Goal: Task Accomplishment & Management: Manage account settings

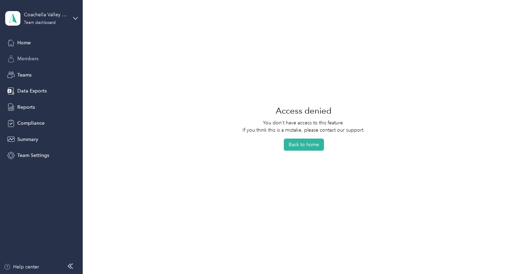
click at [30, 60] on span "Members" at bounding box center [27, 58] width 21 height 7
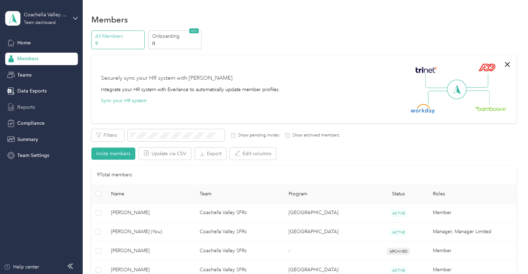
click at [26, 109] on span "Reports" at bounding box center [26, 107] width 18 height 7
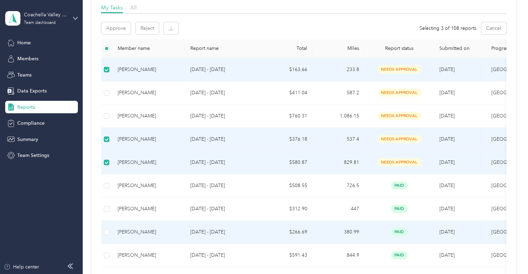
scroll to position [69, 0]
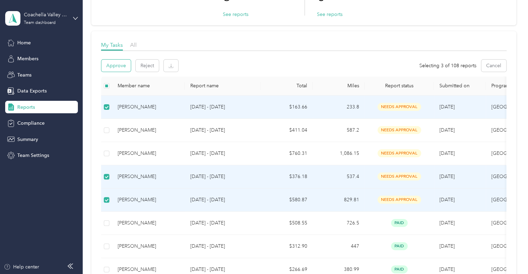
click at [118, 65] on button "Approve" at bounding box center [115, 66] width 29 height 12
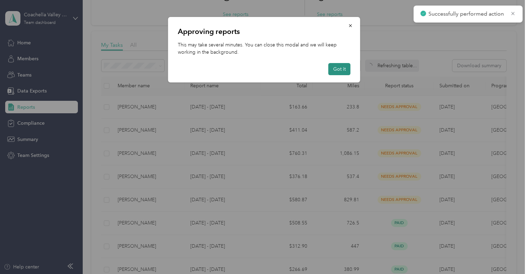
click at [340, 69] on button "Got it" at bounding box center [340, 69] width 22 height 12
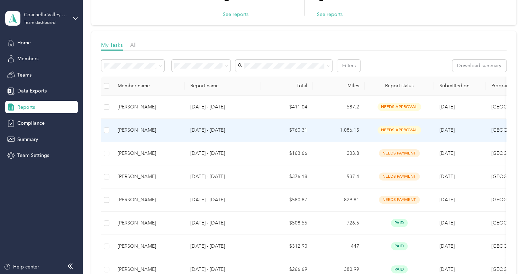
click at [273, 130] on td "$760.31" at bounding box center [287, 130] width 52 height 23
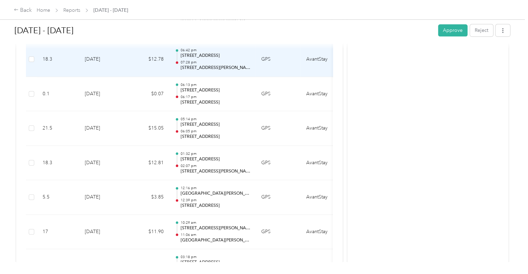
scroll to position [450, 0]
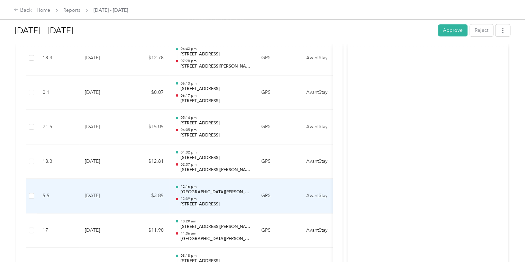
click at [215, 192] on p "[GEOGRAPHIC_DATA][PERSON_NAME], [GEOGRAPHIC_DATA]" at bounding box center [215, 192] width 70 height 6
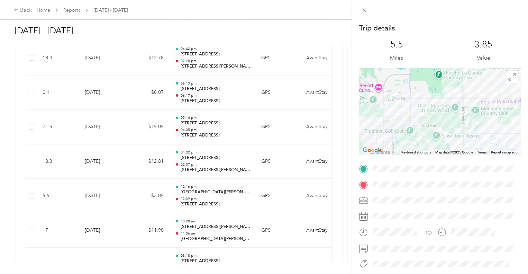
click at [259, 37] on div "Trip details This trip cannot be edited because it is either under review, appr…" at bounding box center [264, 137] width 528 height 274
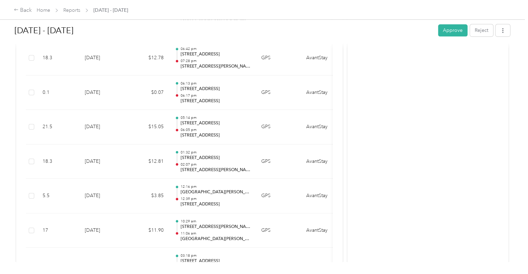
click at [421, 30] on h1 "[DATE] - [DATE]" at bounding box center [224, 30] width 419 height 17
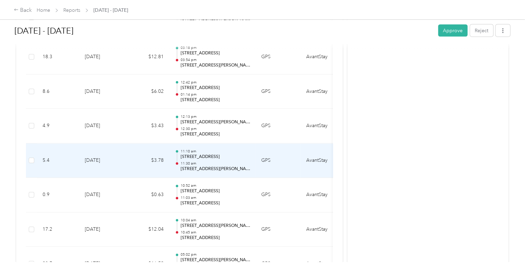
scroll to position [762, 0]
click at [200, 160] on p "06:28 pm" at bounding box center [215, 162] width 70 height 5
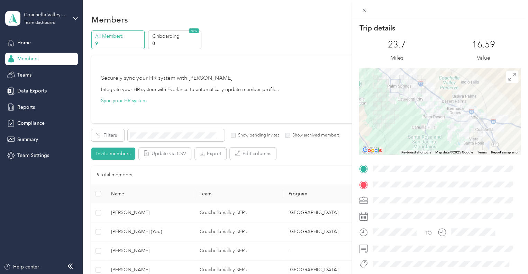
click at [309, 34] on div "Trip details This trip cannot be edited because it is either under review, appr…" at bounding box center [264, 137] width 528 height 274
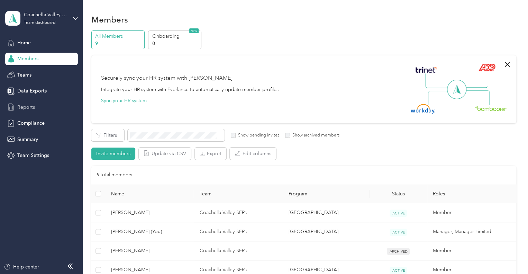
click at [22, 104] on span "Reports" at bounding box center [26, 107] width 18 height 7
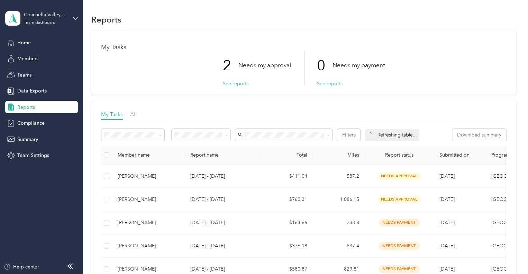
scroll to position [69, 0]
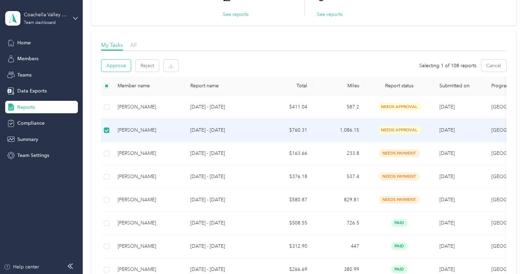
click at [121, 67] on button "Approve" at bounding box center [115, 66] width 29 height 12
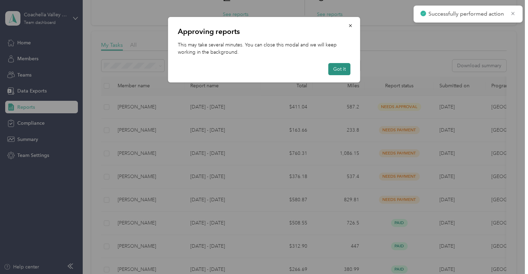
click at [338, 69] on button "Got it" at bounding box center [340, 69] width 22 height 12
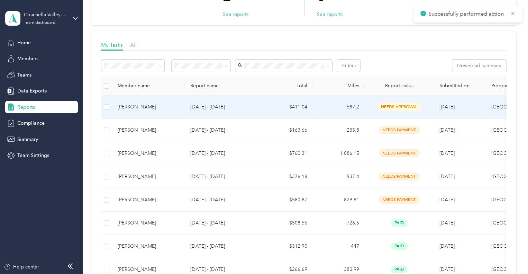
click at [264, 107] on td "$411.04" at bounding box center [287, 107] width 52 height 23
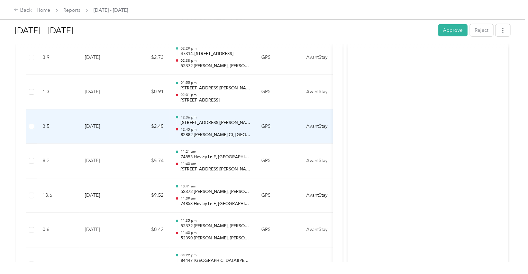
scroll to position [831, 0]
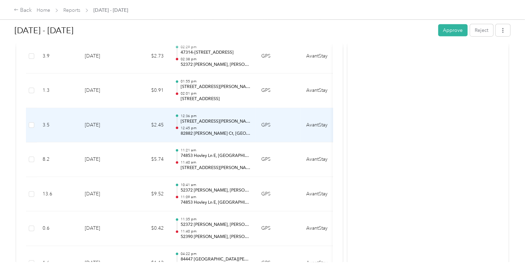
click at [224, 123] on div "12:36 pm [STREET_ADDRESS][PERSON_NAME] 12:45 pm 82882 [PERSON_NAME] Ct, [GEOGRA…" at bounding box center [215, 125] width 70 height 23
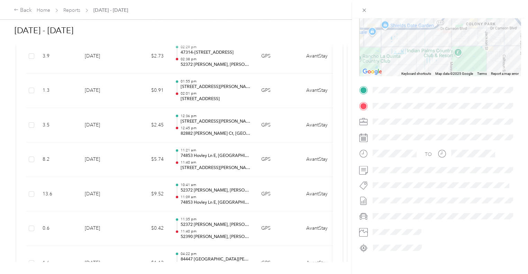
scroll to position [88, 0]
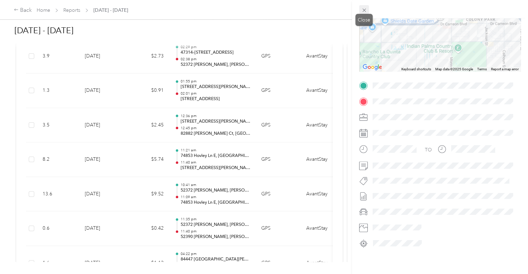
click at [364, 11] on icon at bounding box center [364, 10] width 6 height 6
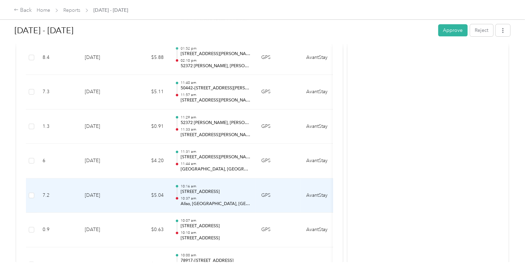
scroll to position [1350, 0]
